Goal: Information Seeking & Learning: Learn about a topic

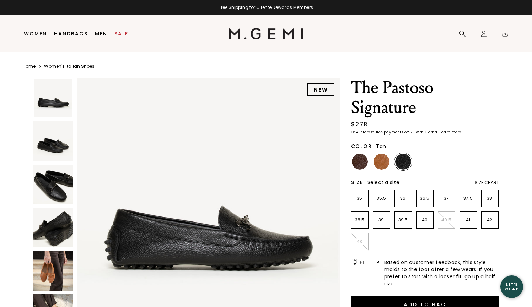
click at [381, 159] on img at bounding box center [381, 162] width 16 height 16
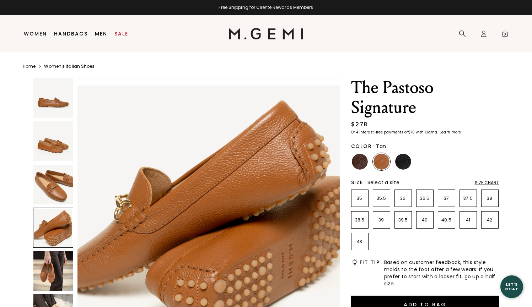
scroll to position [807, 0]
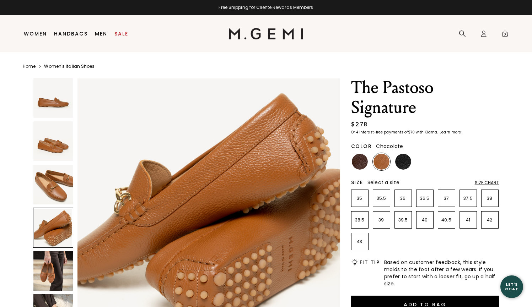
click at [357, 161] on img at bounding box center [360, 162] width 16 height 16
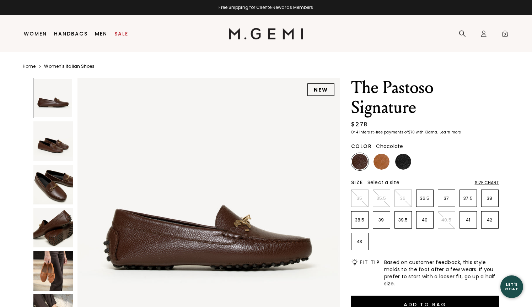
click at [359, 162] on img at bounding box center [360, 162] width 16 height 16
click at [492, 220] on p "42" at bounding box center [489, 220] width 17 height 6
click at [403, 160] on img at bounding box center [403, 162] width 16 height 16
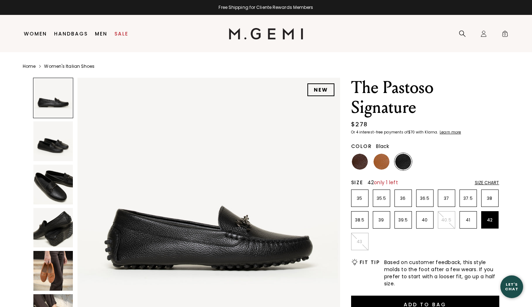
click at [49, 272] on img at bounding box center [53, 271] width 40 height 40
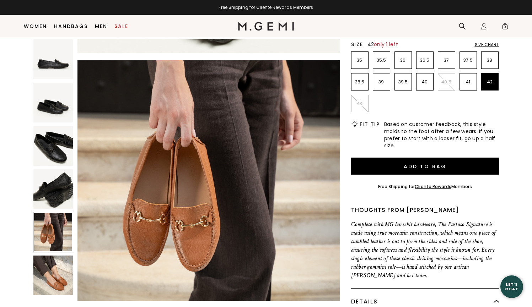
scroll to position [124, 0]
click at [50, 273] on img at bounding box center [53, 276] width 40 height 40
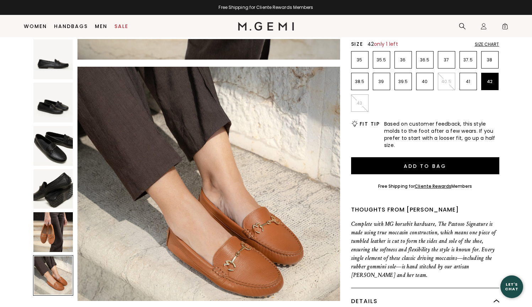
scroll to position [1320, 0]
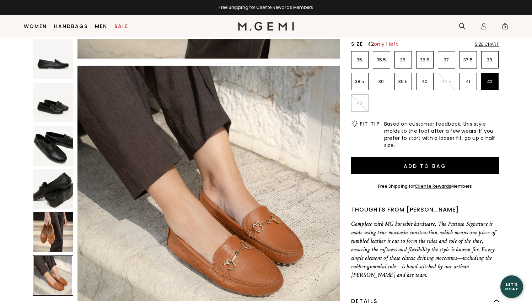
click at [485, 46] on div "Size Chart" at bounding box center [487, 45] width 25 height 6
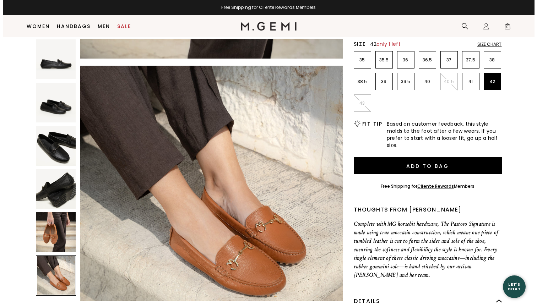
scroll to position [0, 0]
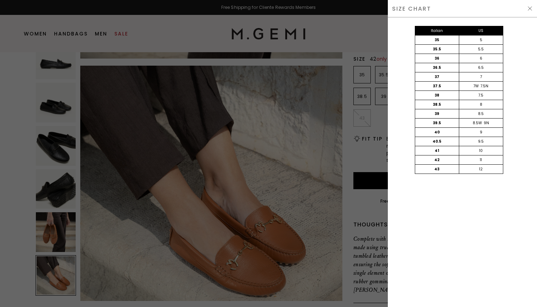
click at [529, 8] on img at bounding box center [530, 9] width 6 height 6
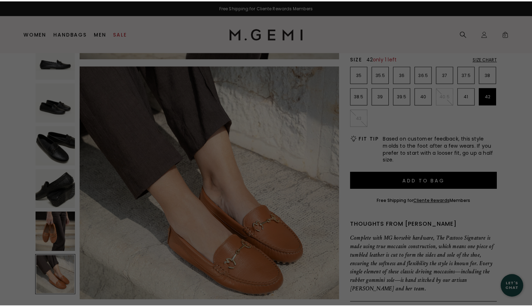
scroll to position [124, 0]
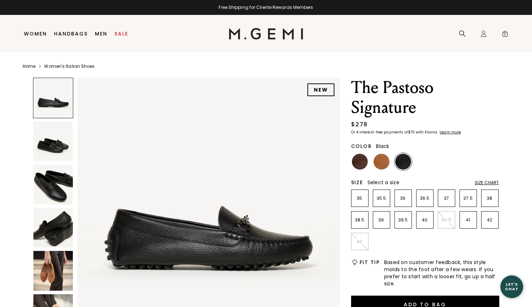
click at [401, 161] on img at bounding box center [403, 162] width 16 height 16
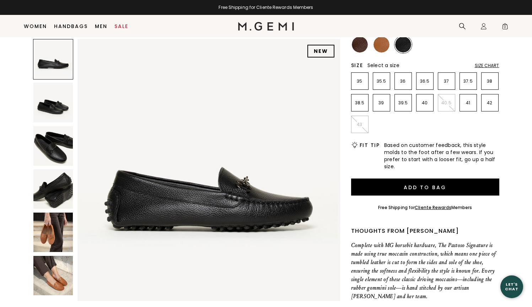
scroll to position [113, 0]
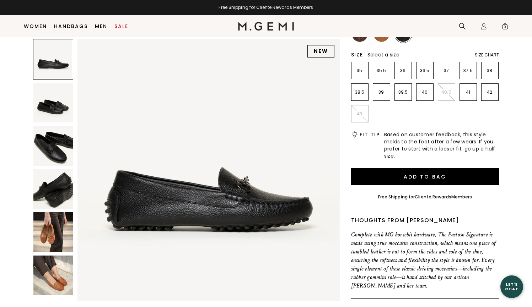
click at [44, 230] on img at bounding box center [53, 232] width 40 height 40
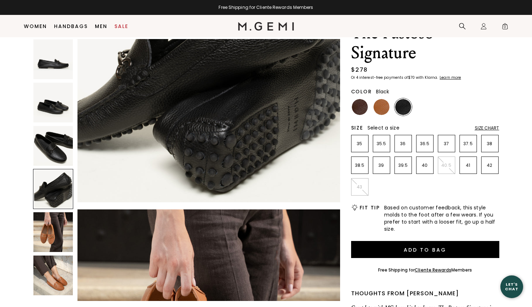
scroll to position [10, 0]
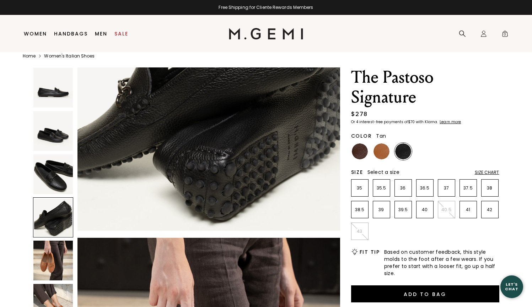
click at [383, 150] on img at bounding box center [381, 152] width 16 height 16
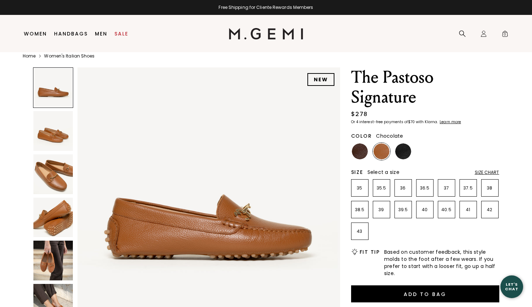
click at [360, 150] on img at bounding box center [360, 152] width 16 height 16
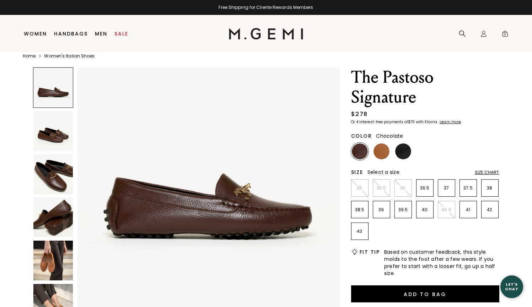
scroll to position [17, 0]
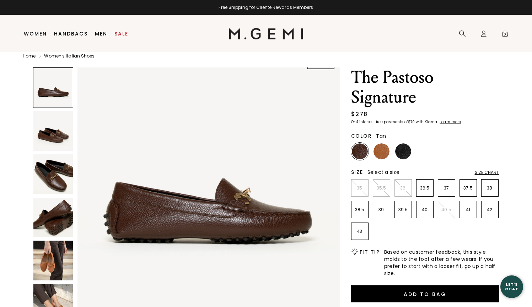
click at [384, 152] on img at bounding box center [381, 152] width 16 height 16
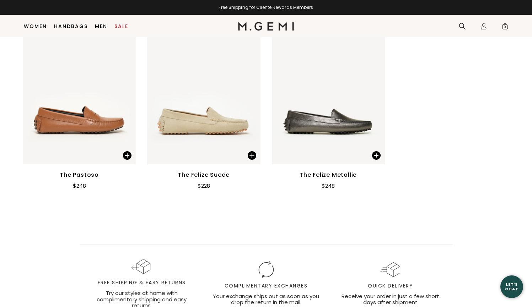
scroll to position [958, 0]
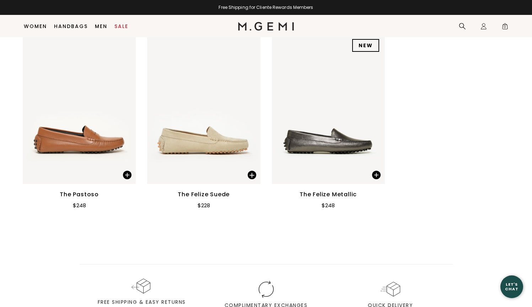
click at [210, 146] on img at bounding box center [203, 108] width 113 height 151
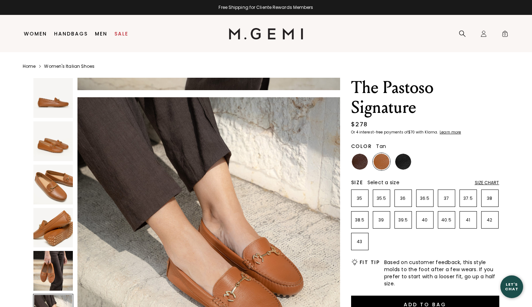
scroll to position [0, 0]
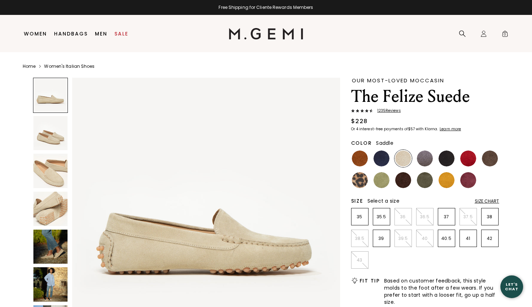
click at [359, 158] on img at bounding box center [360, 159] width 16 height 16
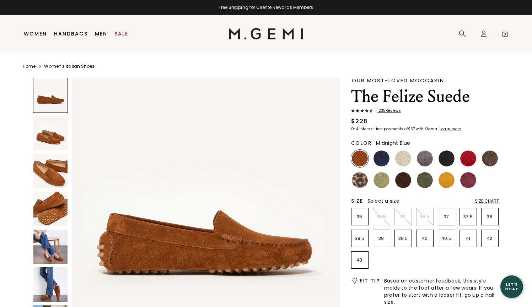
click at [382, 157] on img at bounding box center [381, 159] width 16 height 16
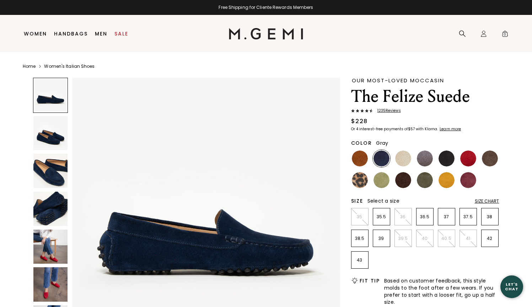
click at [427, 159] on img at bounding box center [425, 159] width 16 height 16
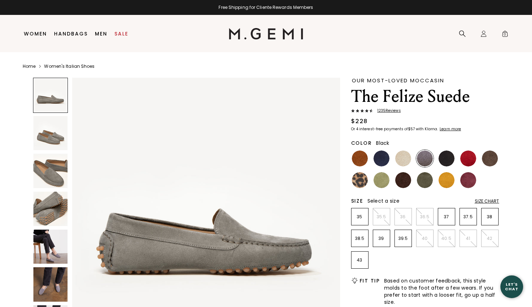
click at [450, 160] on img at bounding box center [446, 159] width 16 height 16
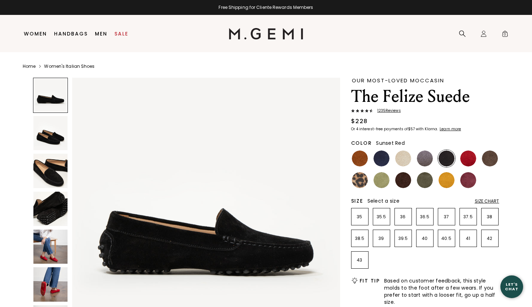
click at [472, 161] on img at bounding box center [468, 159] width 16 height 16
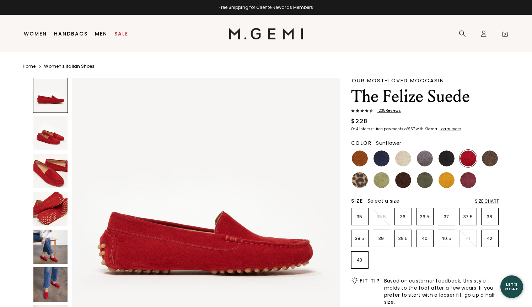
click at [445, 182] on img at bounding box center [446, 180] width 16 height 16
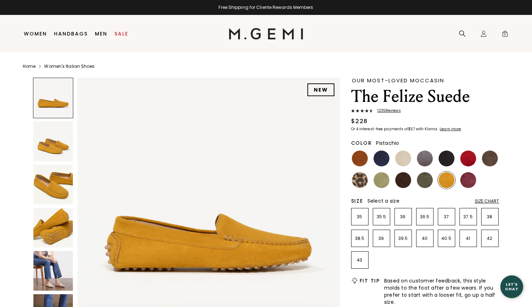
click at [386, 180] on img at bounding box center [381, 180] width 16 height 16
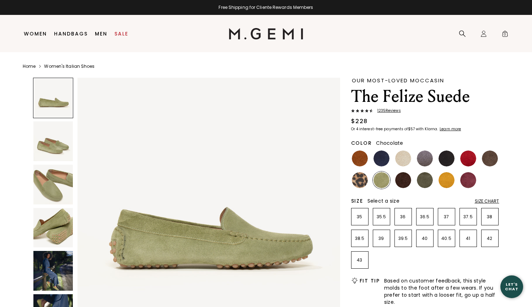
click at [403, 180] on img at bounding box center [403, 180] width 16 height 16
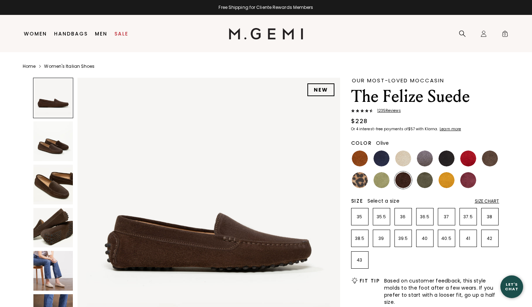
click at [422, 182] on img at bounding box center [425, 180] width 16 height 16
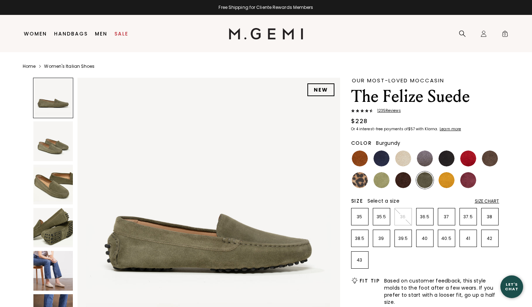
click at [465, 179] on img at bounding box center [468, 180] width 16 height 16
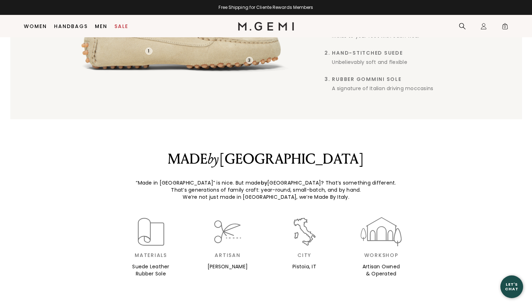
scroll to position [623, 0]
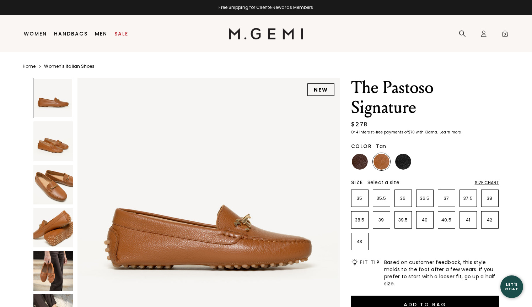
click at [401, 151] on div "Color Tan" at bounding box center [425, 155] width 148 height 31
click at [403, 162] on img at bounding box center [403, 162] width 16 height 16
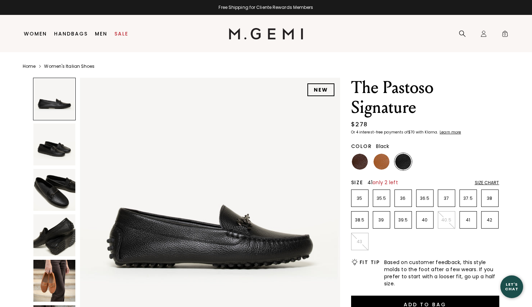
click at [261, 220] on p "41" at bounding box center [468, 220] width 17 height 6
click at [261, 96] on h1 "The Pastoso Signature" at bounding box center [425, 98] width 148 height 40
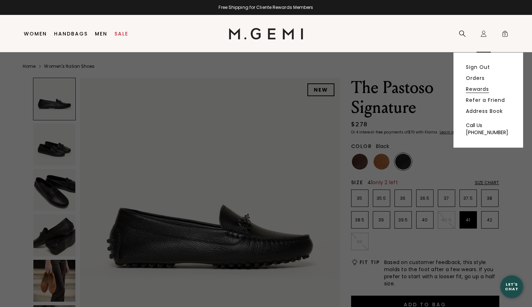
click at [261, 90] on link "Rewards" at bounding box center [477, 89] width 23 height 6
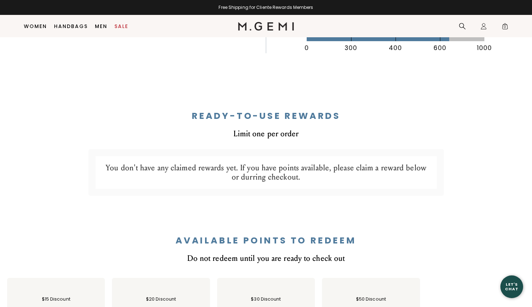
scroll to position [336, 0]
